Goal: Transaction & Acquisition: Register for event/course

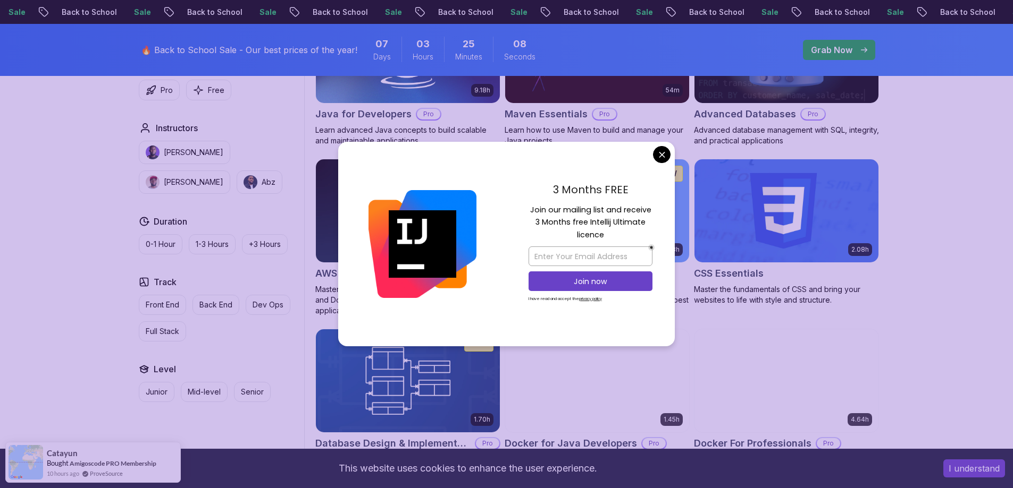
scroll to position [797, 0]
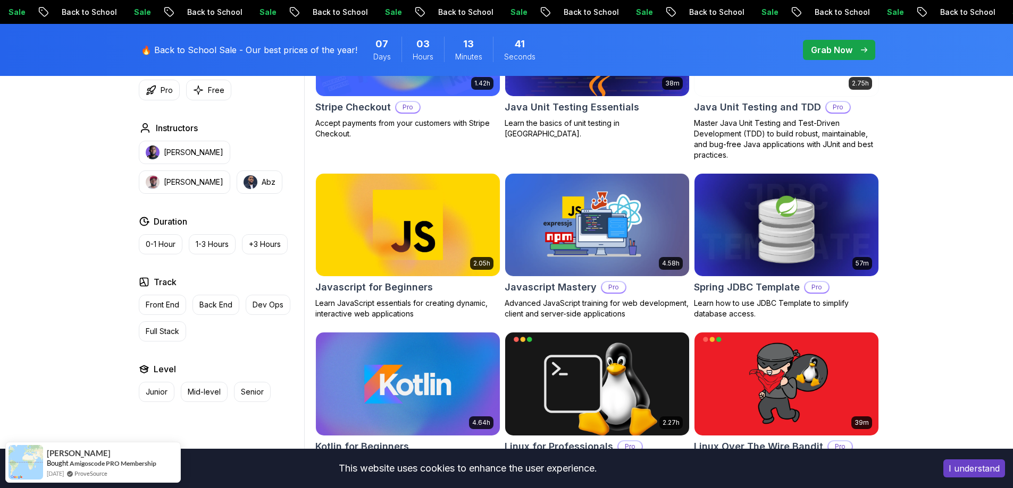
scroll to position [1914, 0]
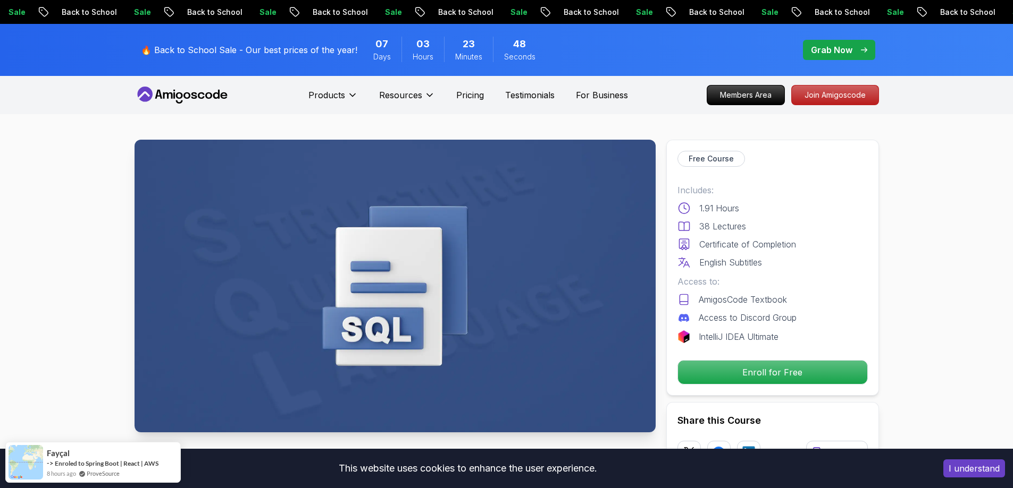
scroll to position [159, 0]
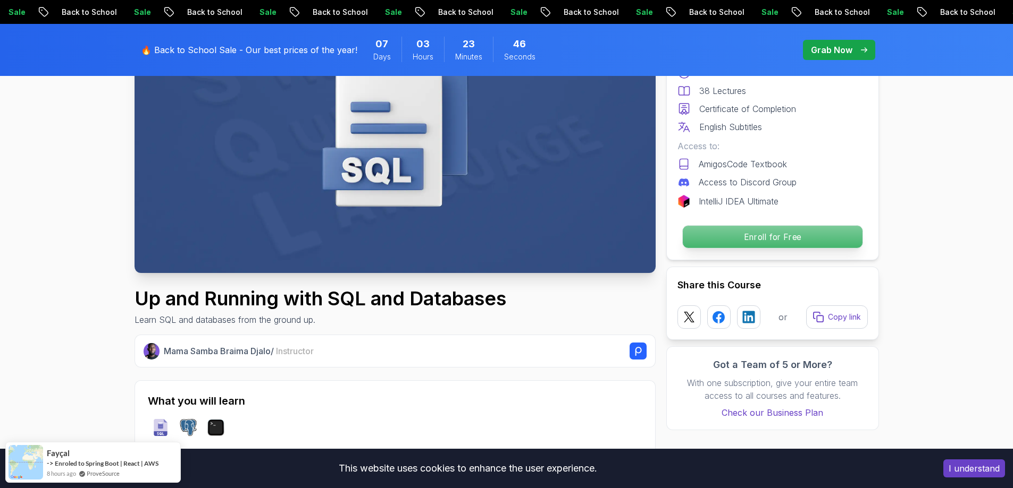
click at [798, 248] on p "Enroll for Free" at bounding box center [772, 237] width 180 height 22
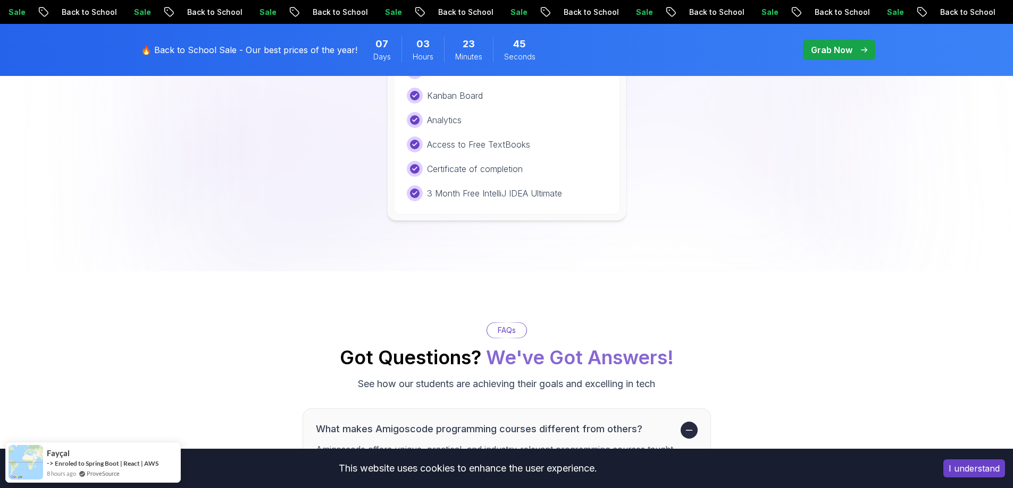
scroll to position [2204, 0]
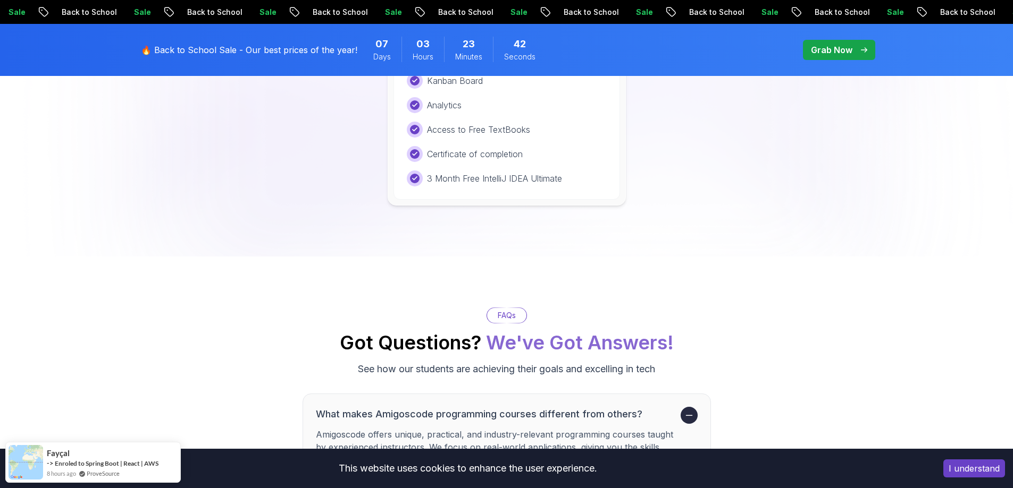
click at [554, 30] on p "Start Free" at bounding box center [506, 19] width 189 height 22
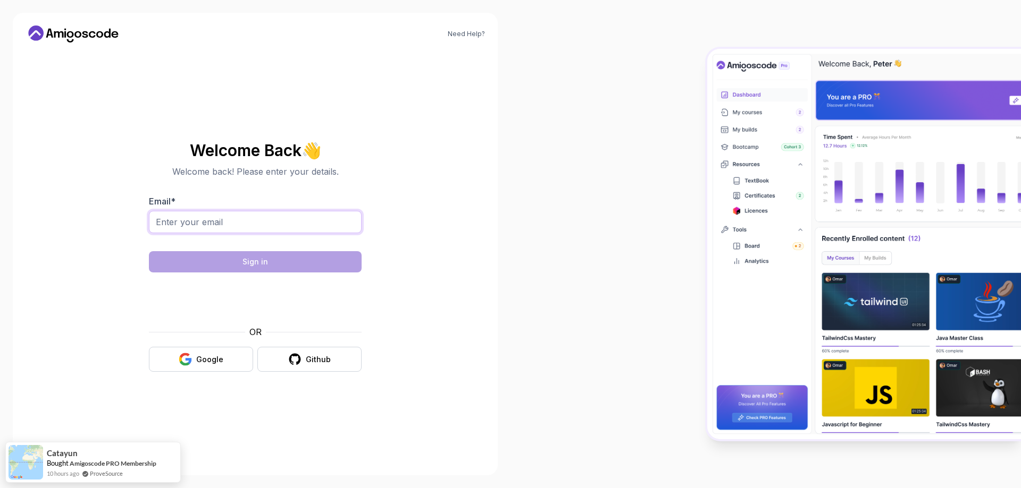
click at [264, 223] on input "Email *" at bounding box center [255, 222] width 213 height 22
type input "mohamed.abdalla3398@gmail.com"
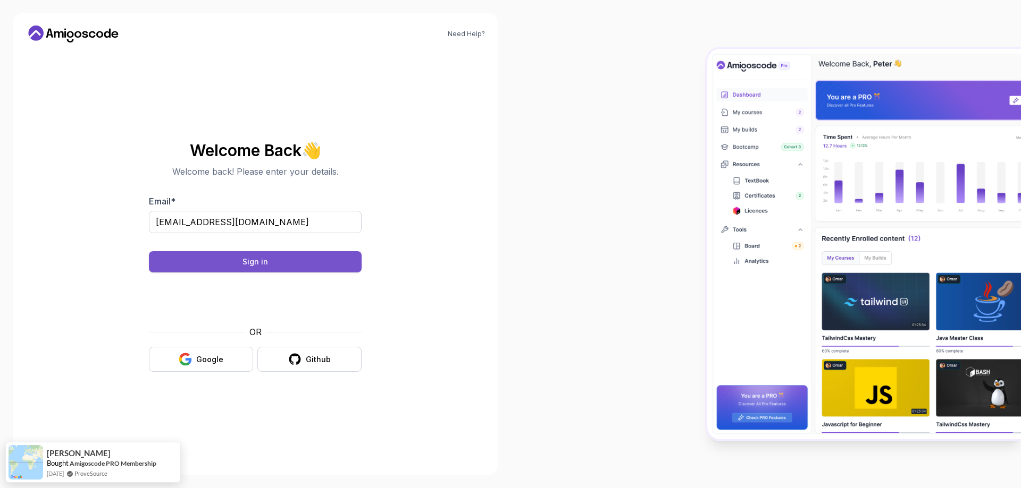
click at [346, 268] on button "Sign in" at bounding box center [255, 261] width 213 height 21
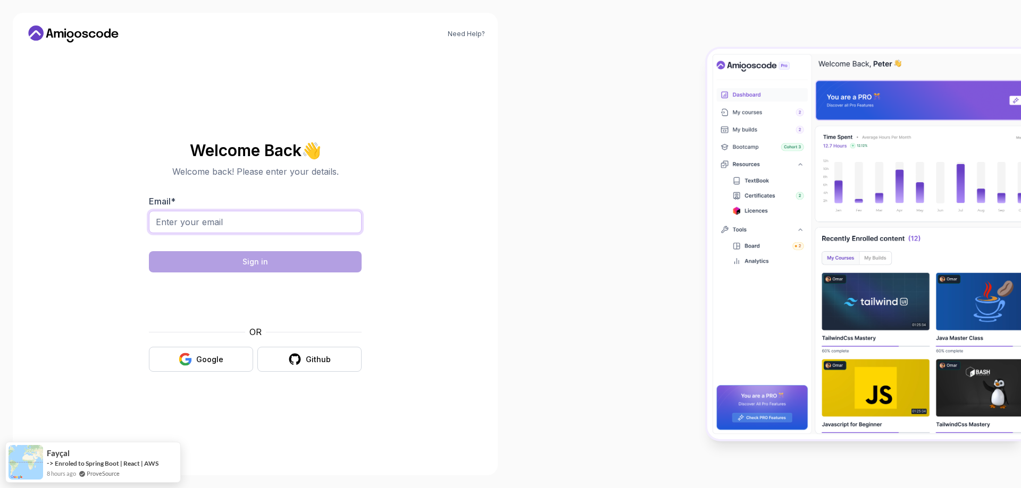
click at [218, 219] on input "Email *" at bounding box center [255, 222] width 213 height 22
type input "mohamed.abdalla3398@gmail.com"
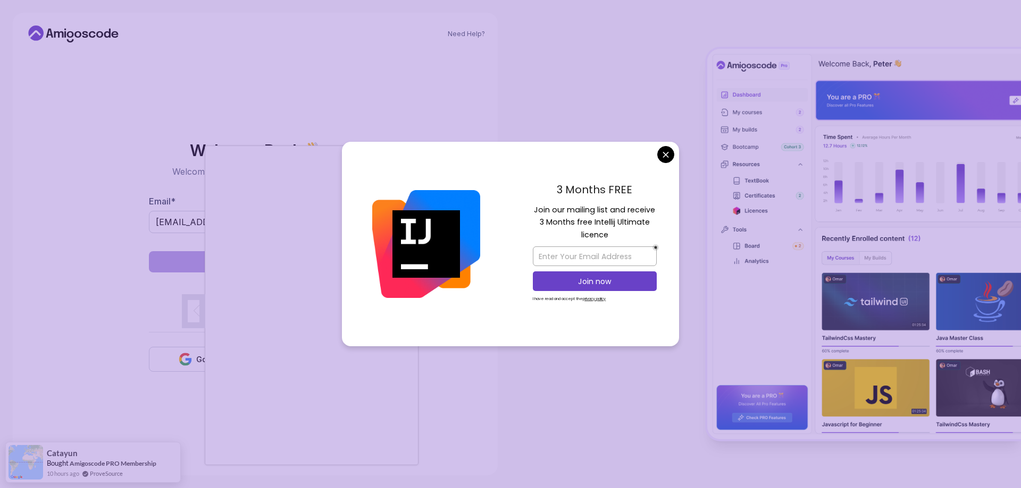
click at [667, 139] on body "Need Help? Welcome Back 👋 Welcome back! Please enter your details. Email * moha…" at bounding box center [510, 244] width 1021 height 488
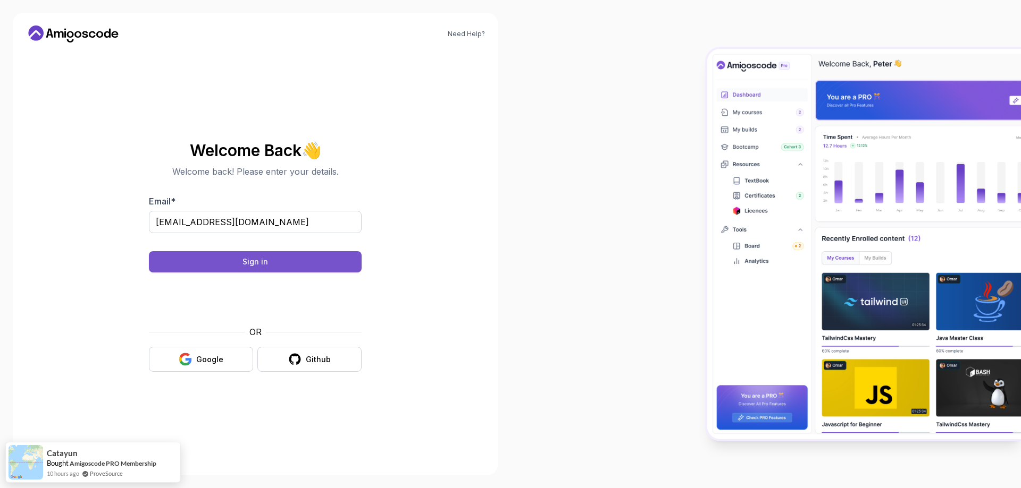
click at [315, 271] on button "Sign in" at bounding box center [255, 261] width 213 height 21
